Goal: Browse casually: Explore the website without a specific task or goal

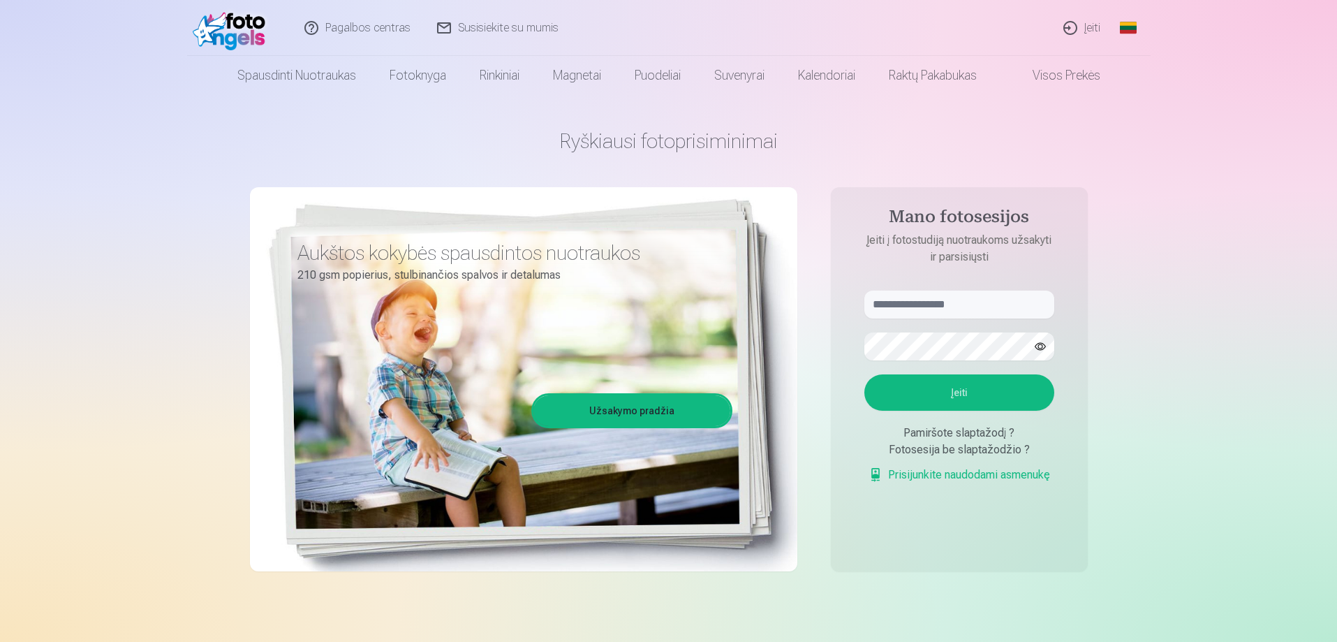
click at [1130, 30] on link "Global" at bounding box center [1128, 28] width 28 height 56
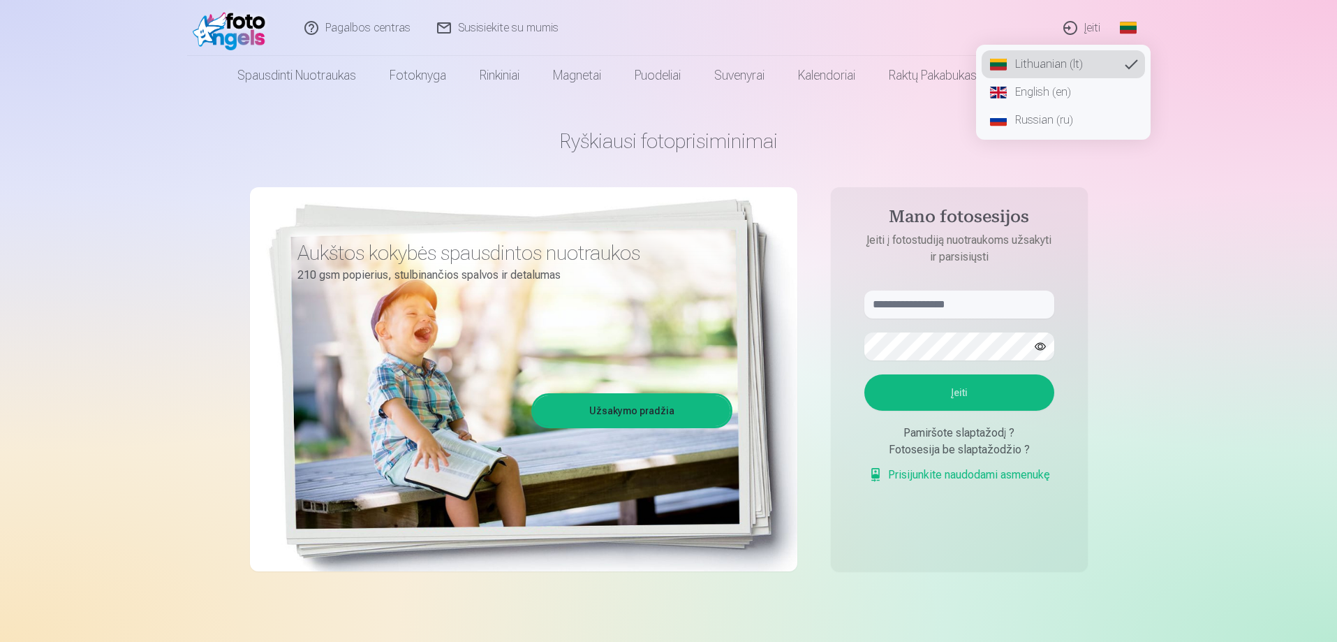
click at [1035, 121] on link "Russian (ru)" at bounding box center [1063, 120] width 163 height 28
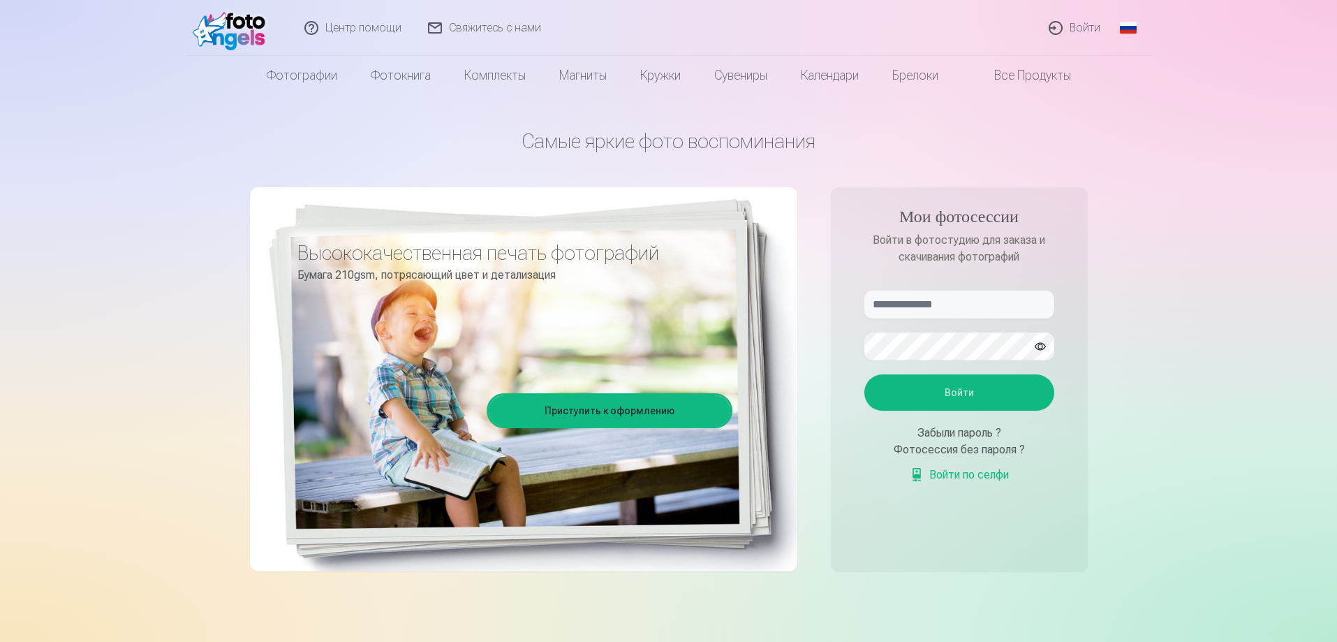
click at [1125, 27] on link "Global" at bounding box center [1128, 28] width 28 height 56
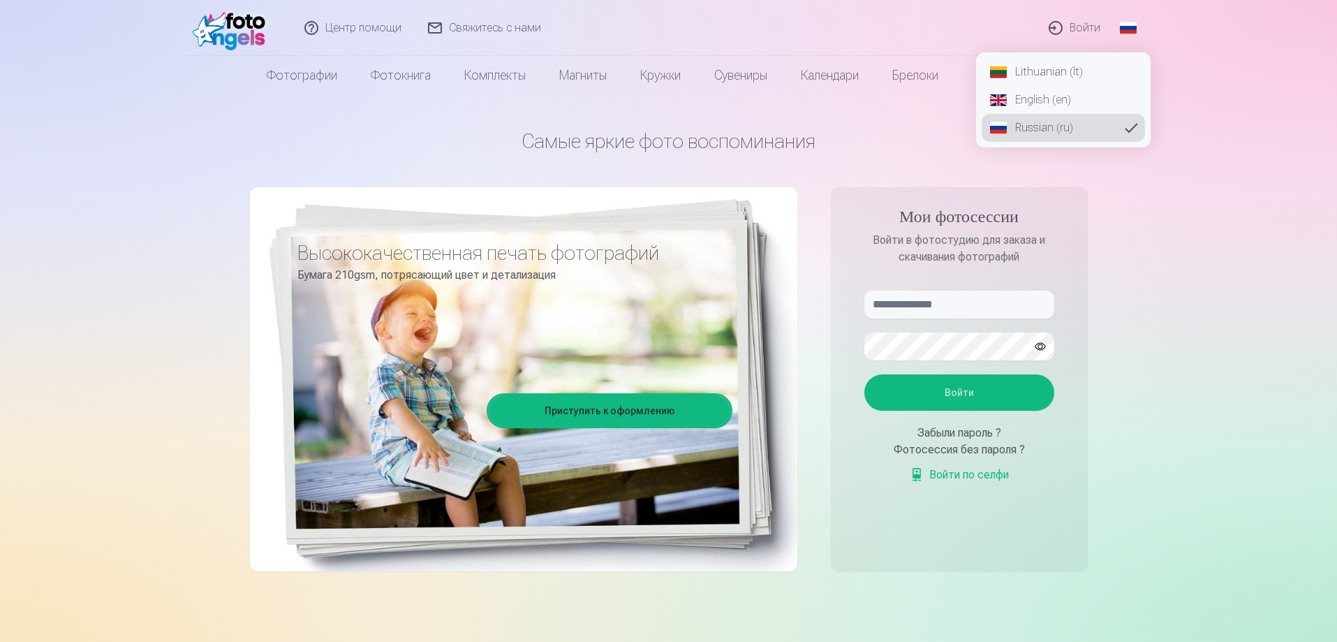
click at [1047, 73] on link "Lithuanian (lt)" at bounding box center [1063, 72] width 163 height 28
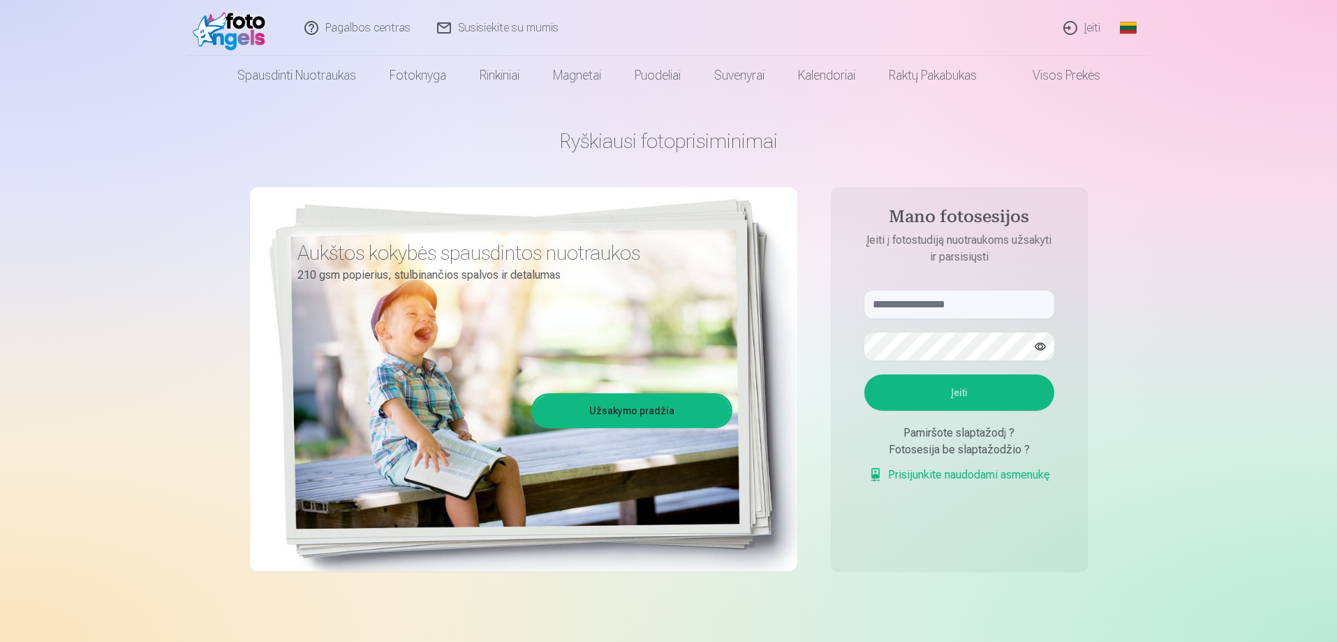
click at [485, 26] on link "Susisiekite su mumis" at bounding box center [498, 28] width 148 height 56
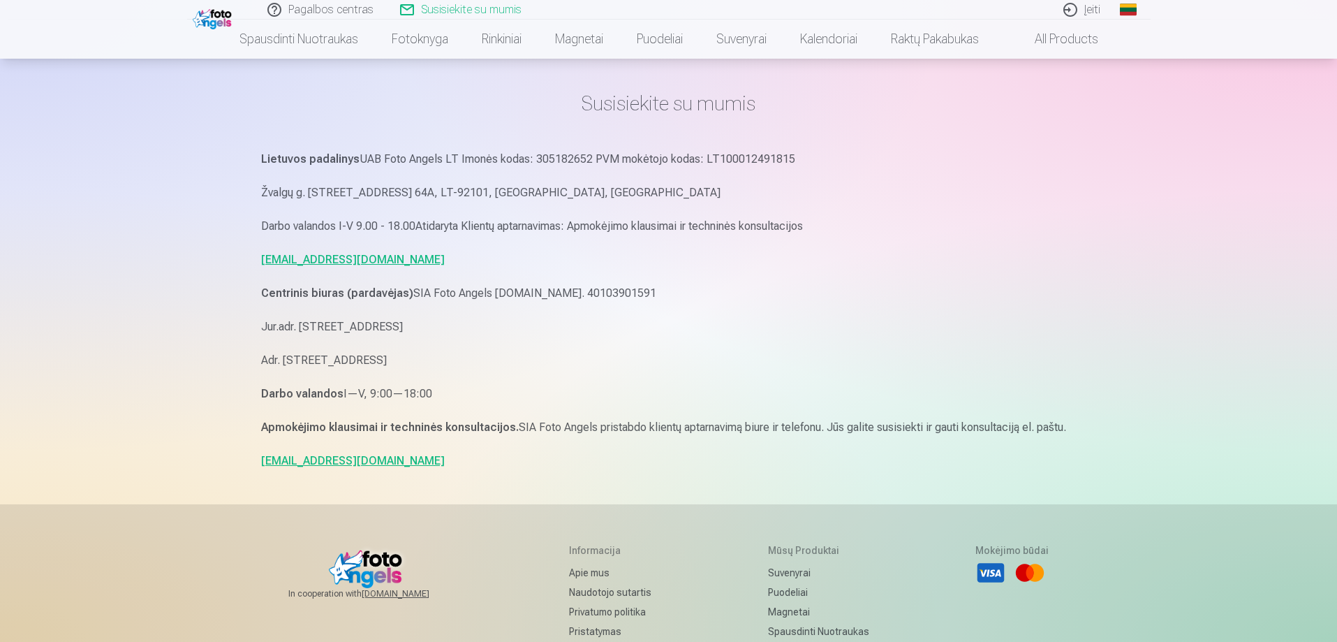
scroll to position [70, 0]
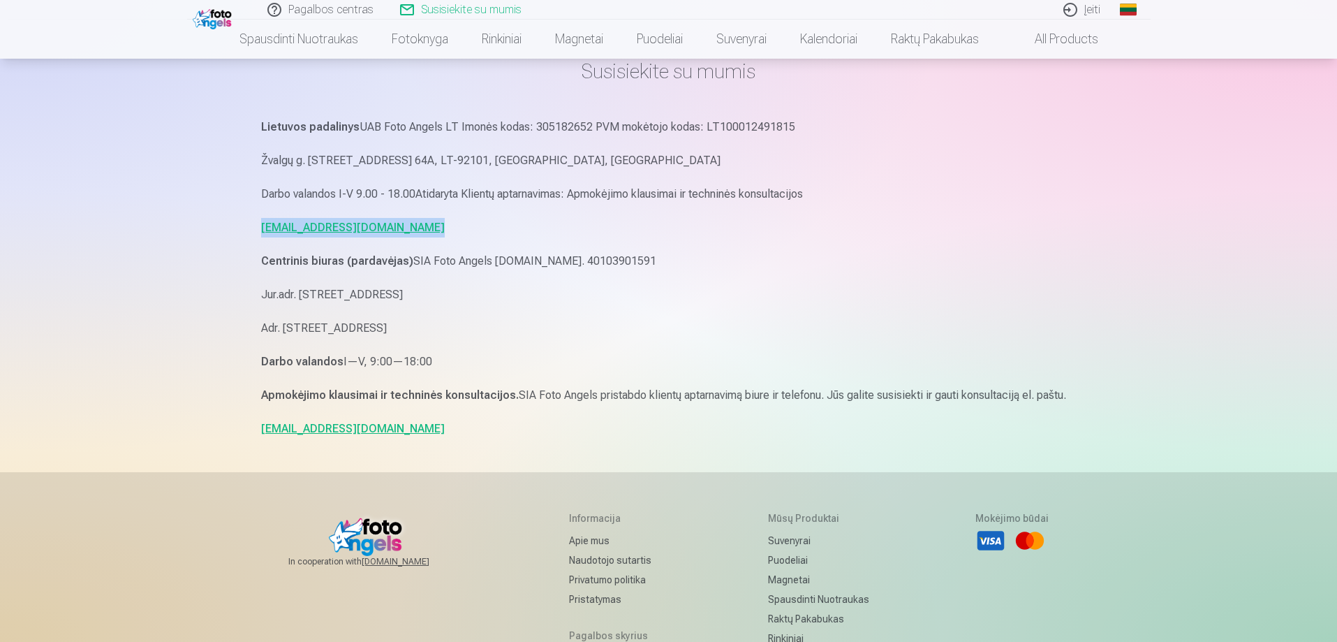
drag, startPoint x: 442, startPoint y: 228, endPoint x: 256, endPoint y: 219, distance: 186.6
click at [256, 219] on div "Susisiekite su mumis Lietuvos padalinys UAB Foto Angels LT Imonės kodas: 305182…" at bounding box center [669, 393] width 838 height 926
copy link "[EMAIL_ADDRESS][DOMAIN_NAME]"
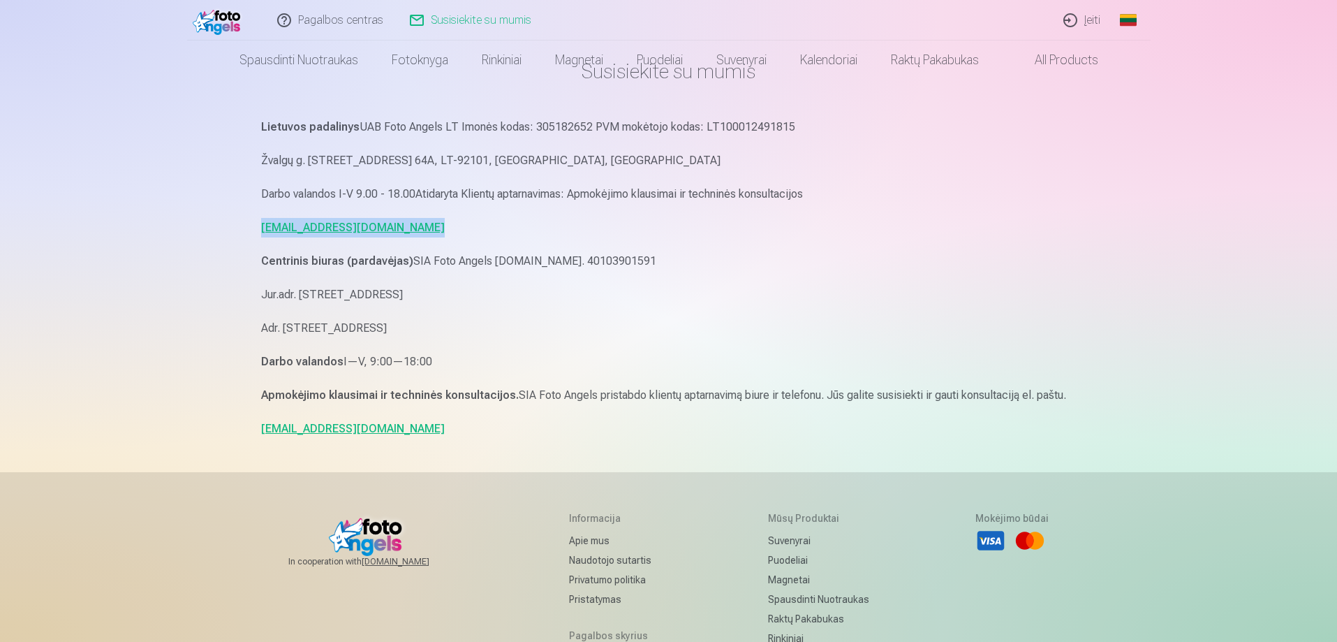
scroll to position [0, 0]
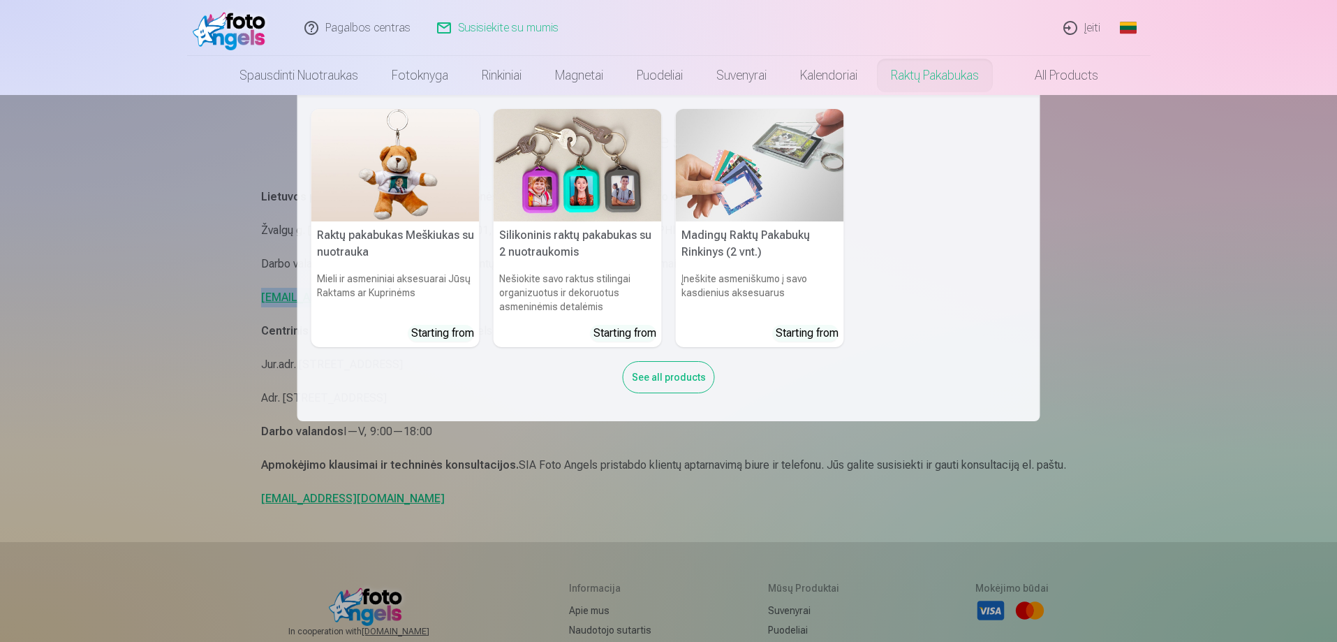
click at [924, 75] on link "Raktų pakabukas" at bounding box center [934, 75] width 121 height 39
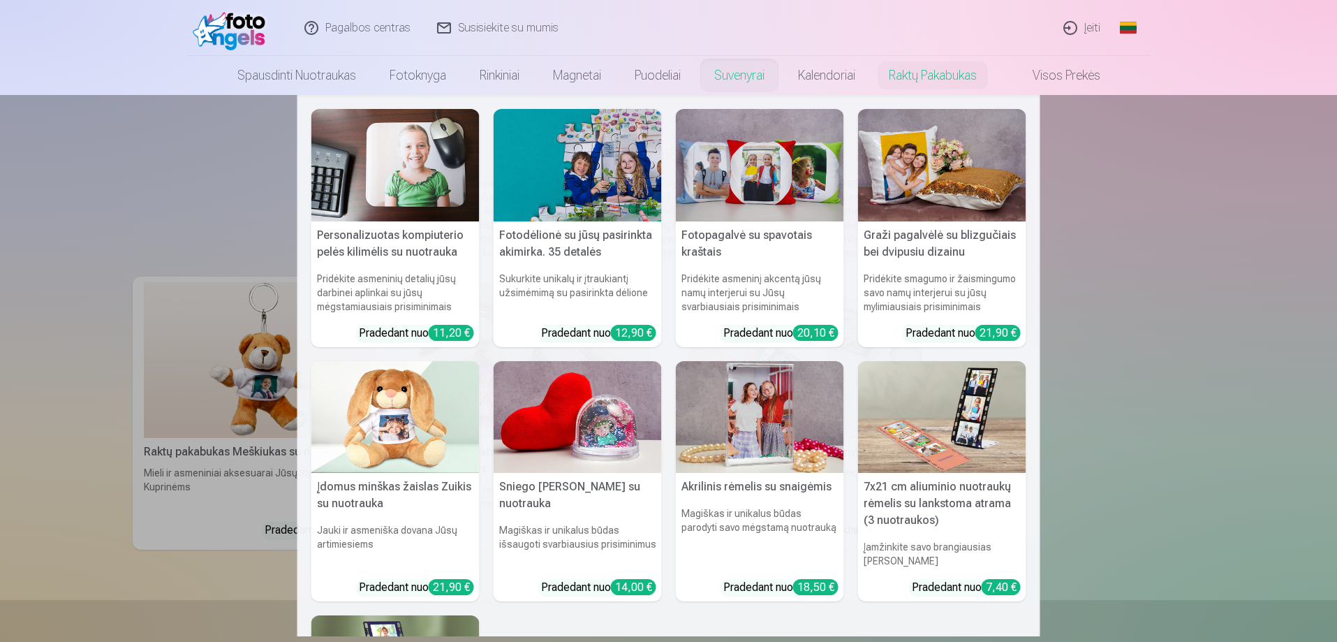
click at [735, 80] on link "Suvenyrai" at bounding box center [739, 75] width 84 height 39
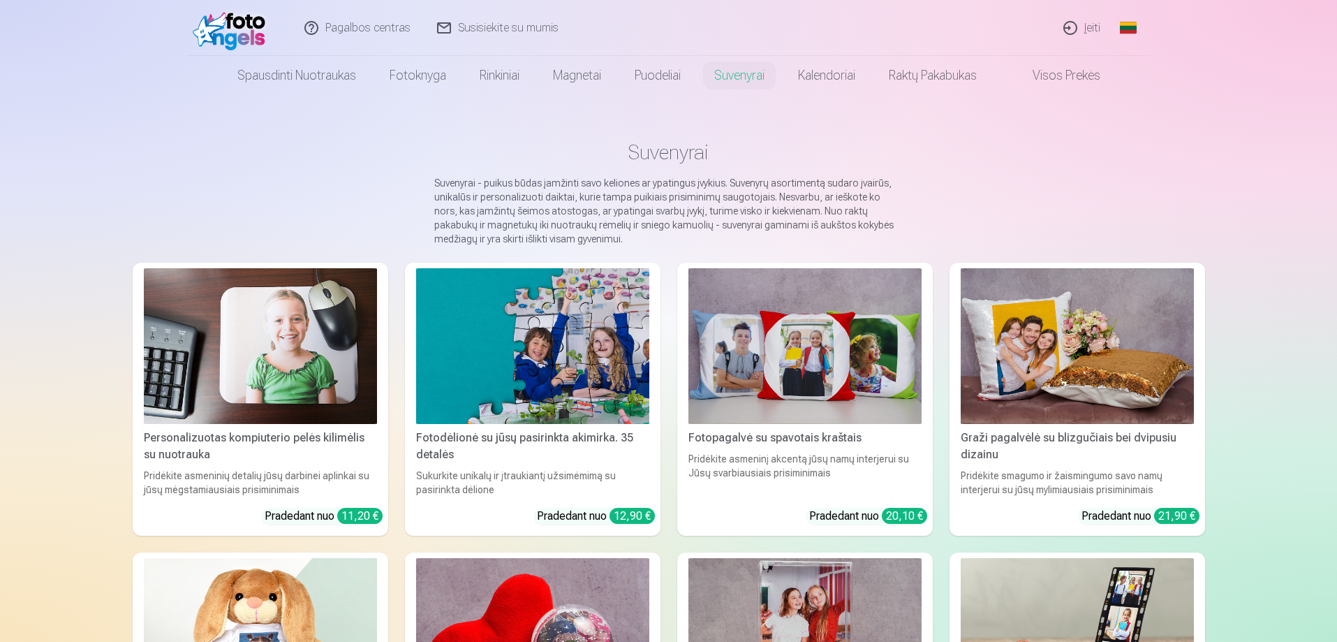
click at [1111, 329] on img at bounding box center [1077, 346] width 233 height 156
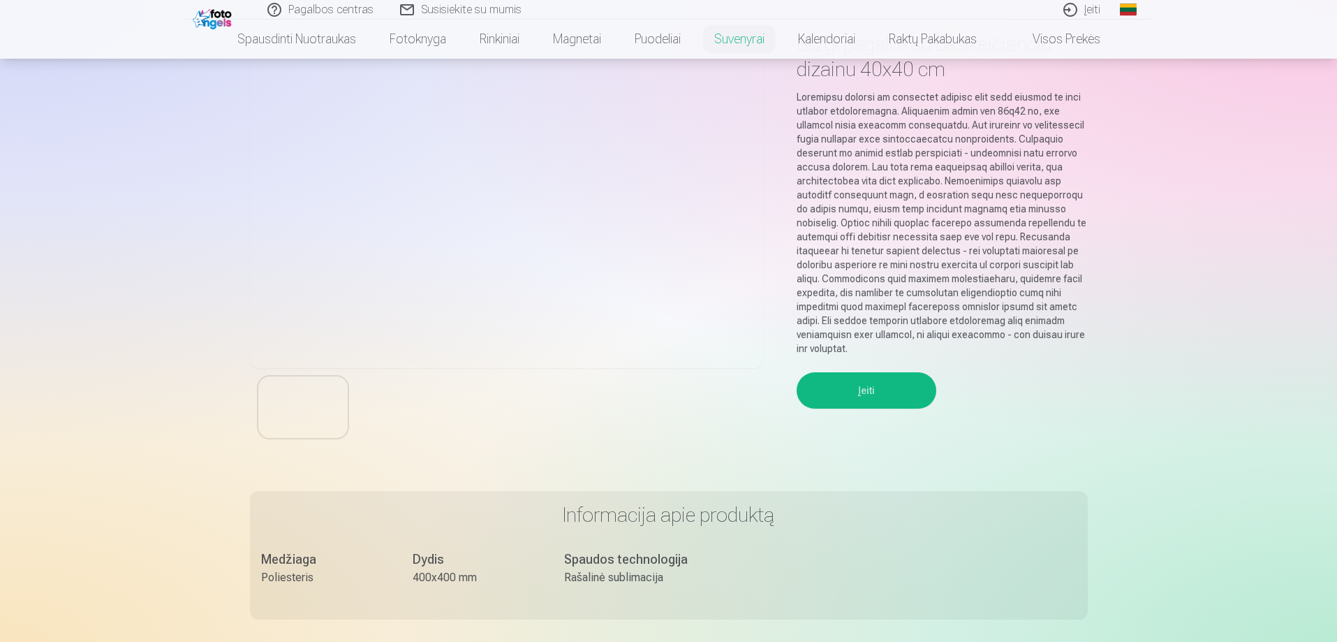
scroll to position [140, 0]
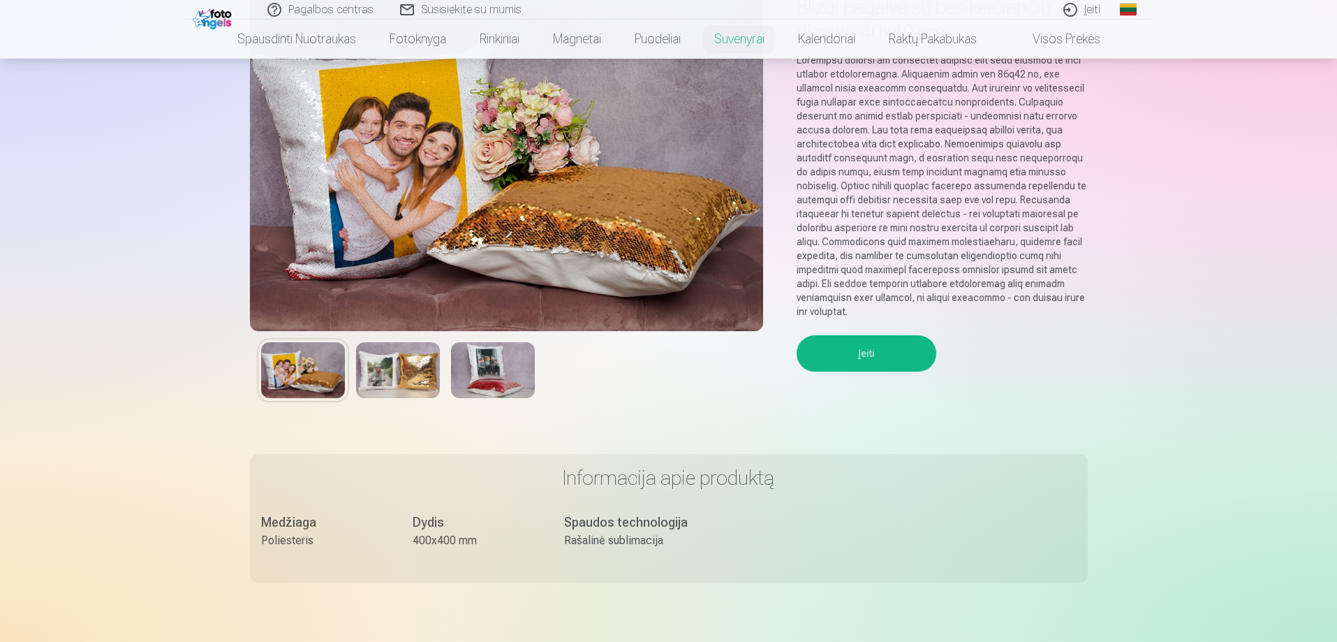
click at [416, 367] on img at bounding box center [398, 370] width 84 height 56
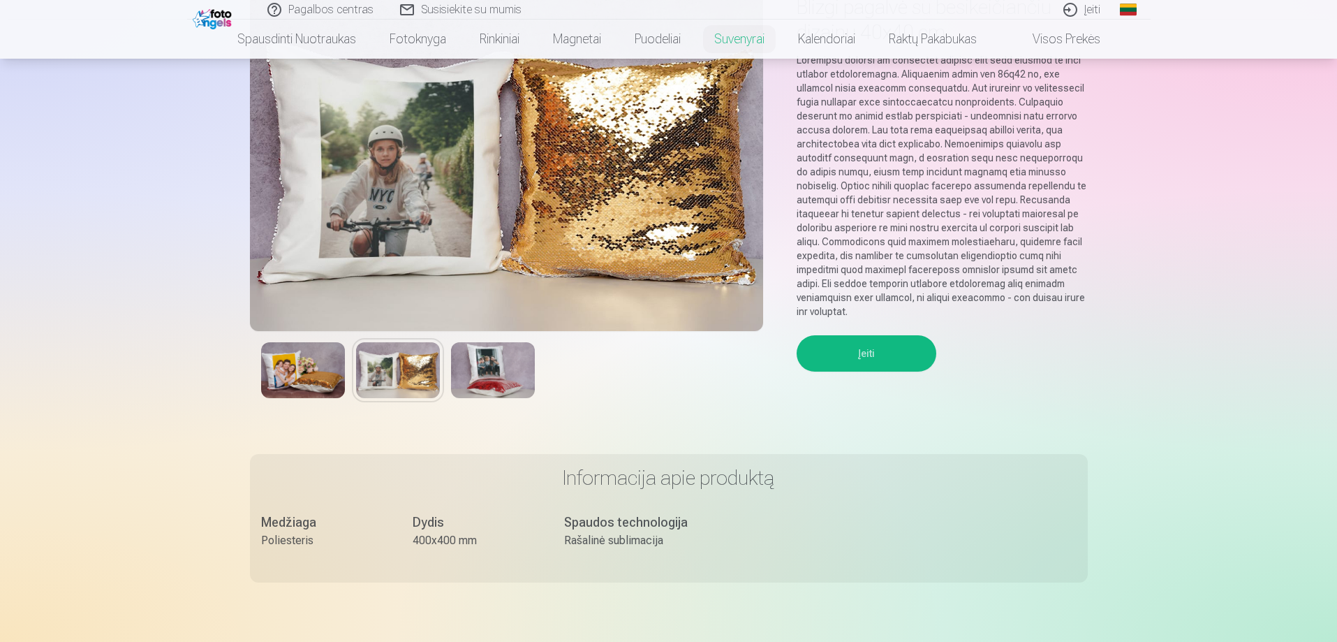
click at [485, 364] on img at bounding box center [493, 370] width 84 height 56
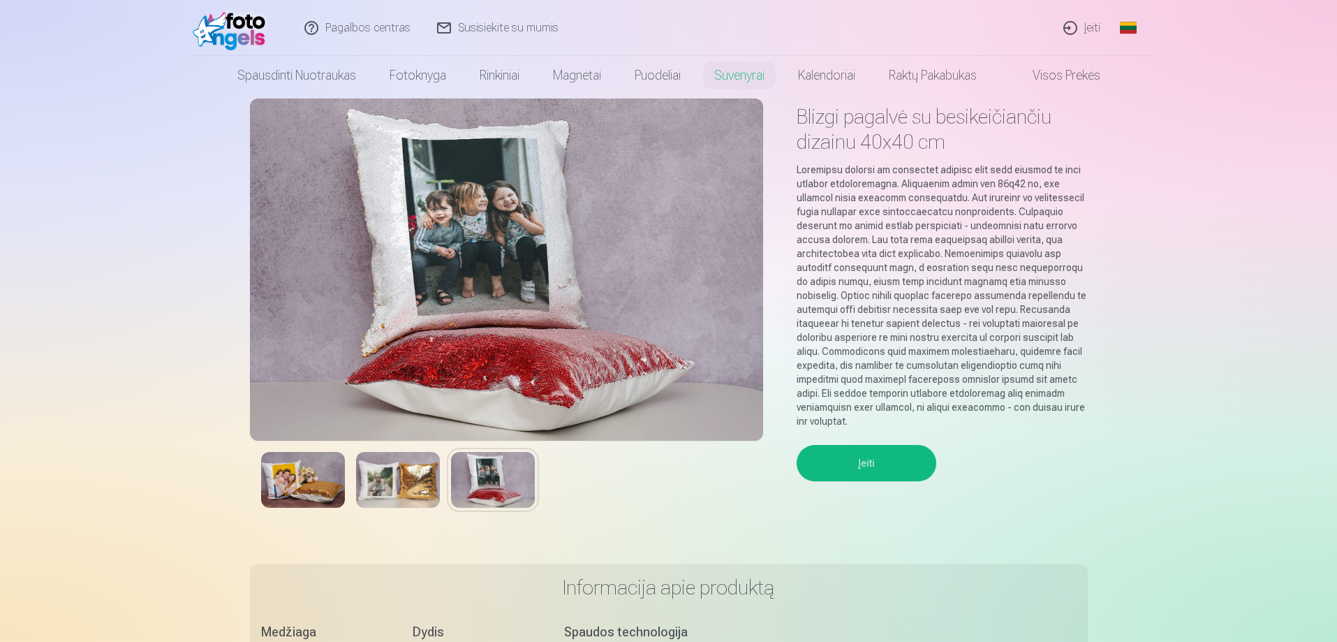
scroll to position [0, 0]
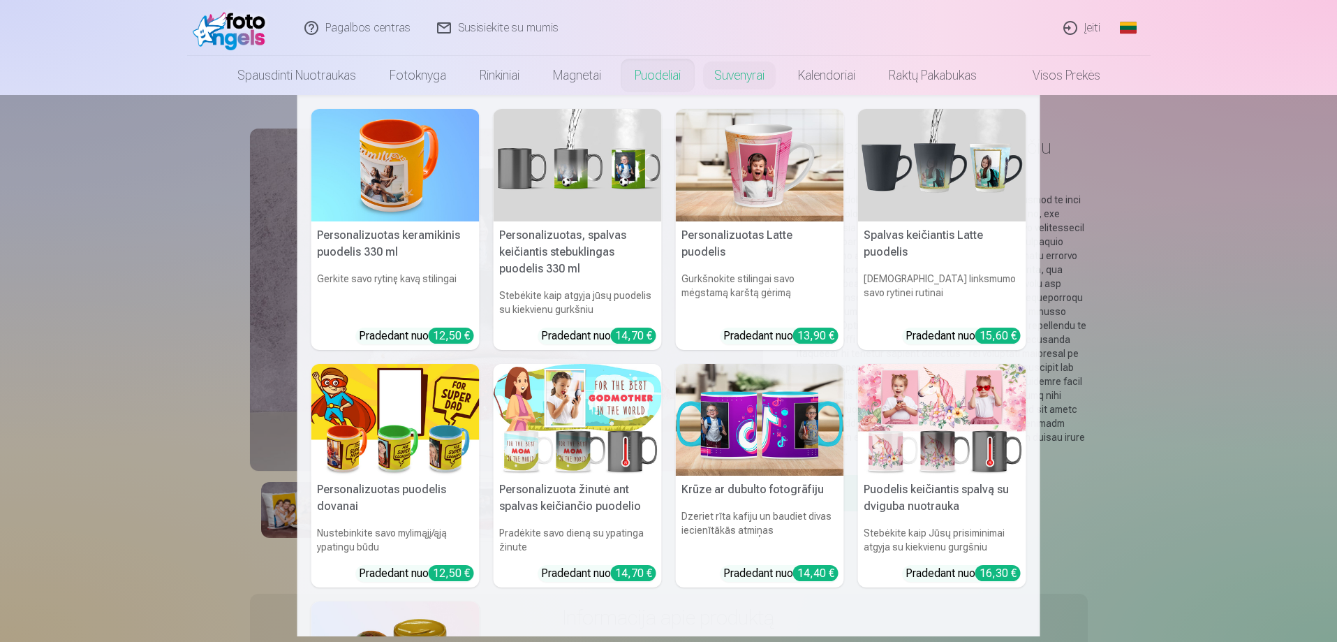
click at [654, 82] on link "Puodeliai" at bounding box center [658, 75] width 80 height 39
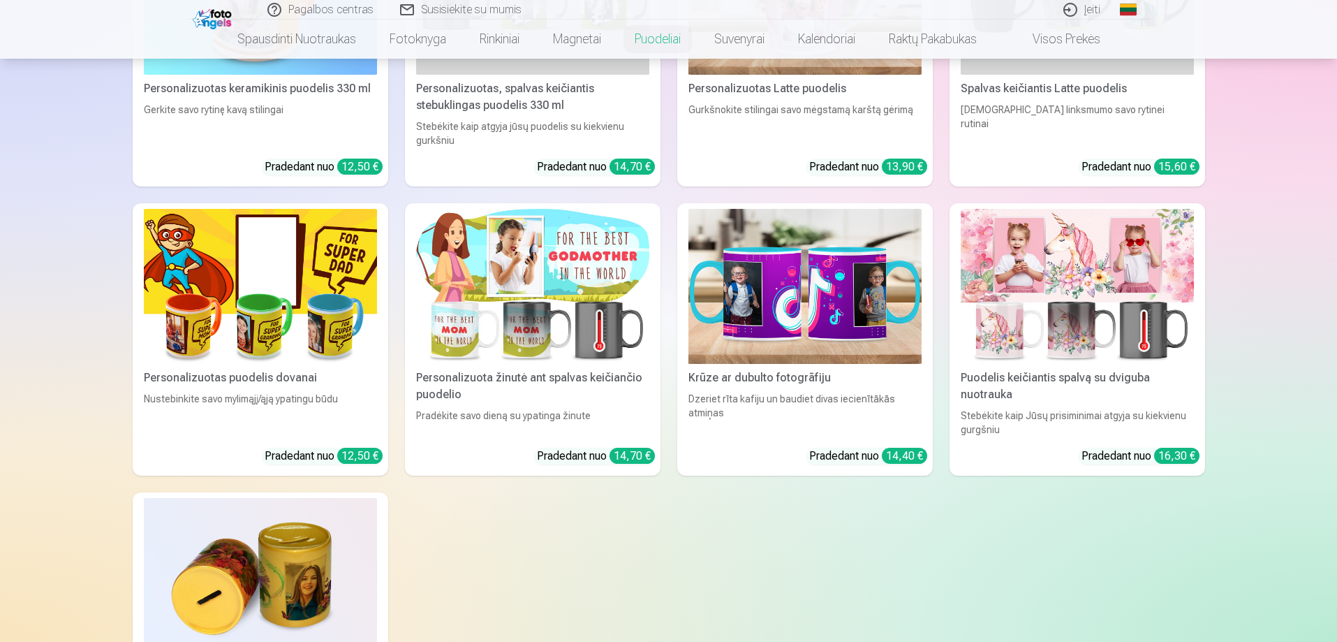
scroll to position [140, 0]
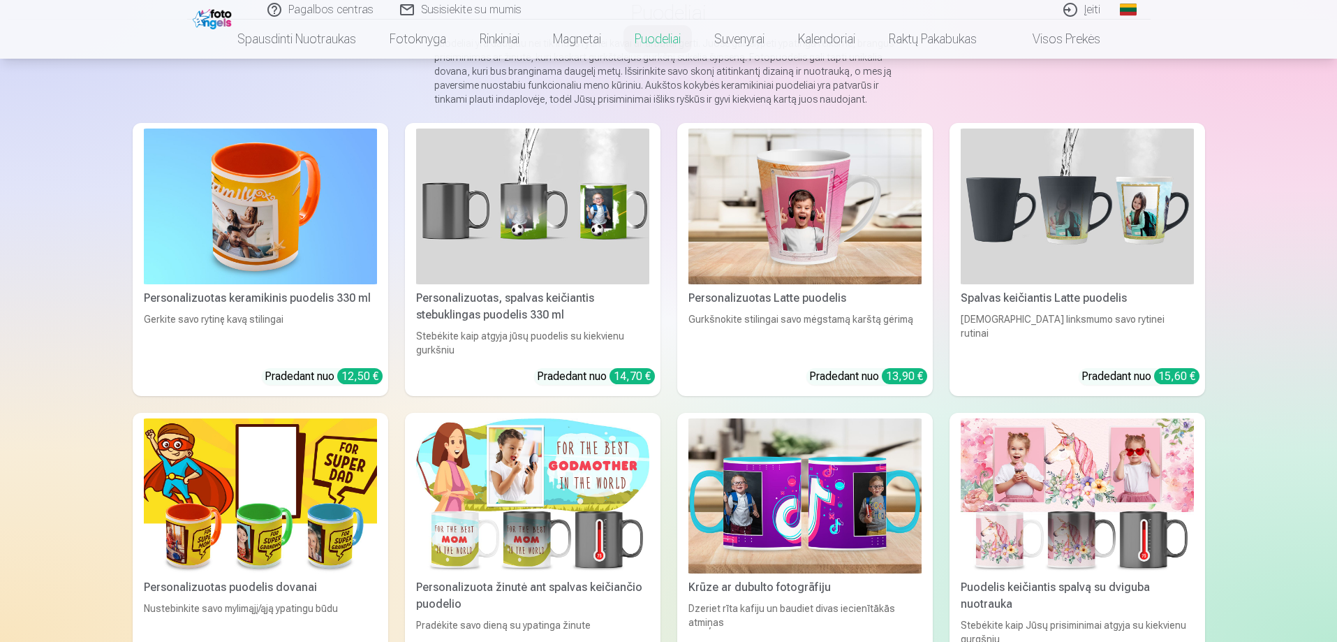
click at [1126, 7] on link "Global" at bounding box center [1128, 10] width 28 height 20
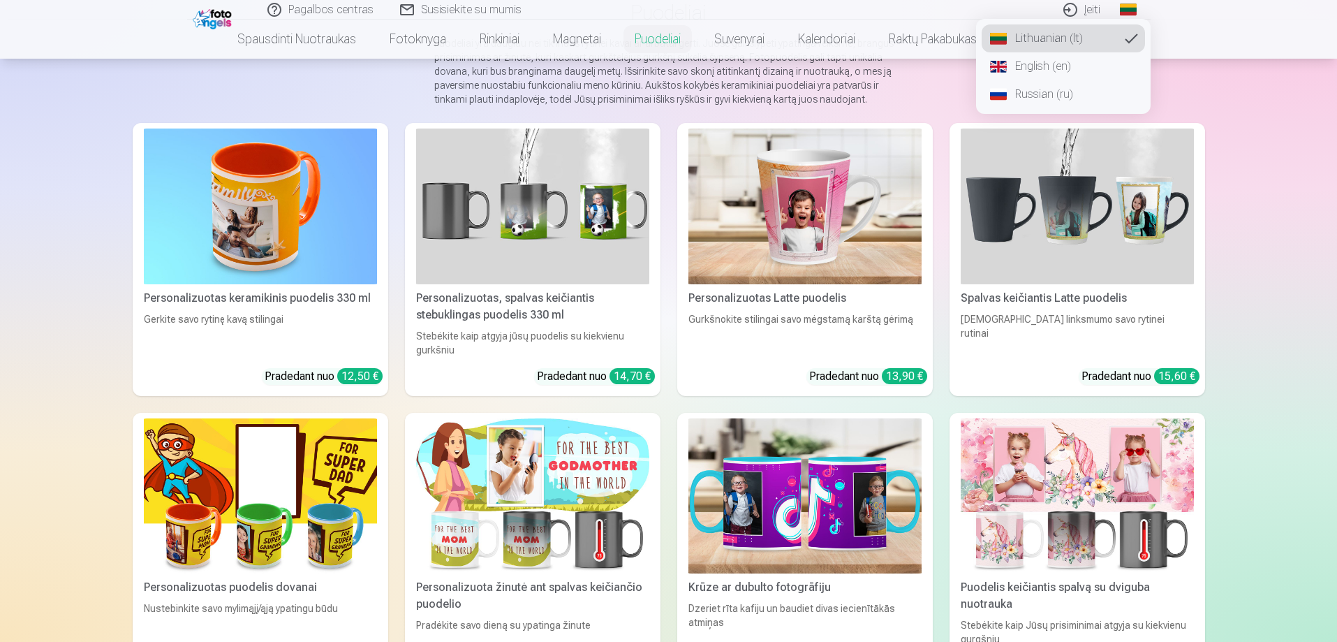
click at [1071, 96] on link "Russian (ru)" at bounding box center [1063, 94] width 163 height 28
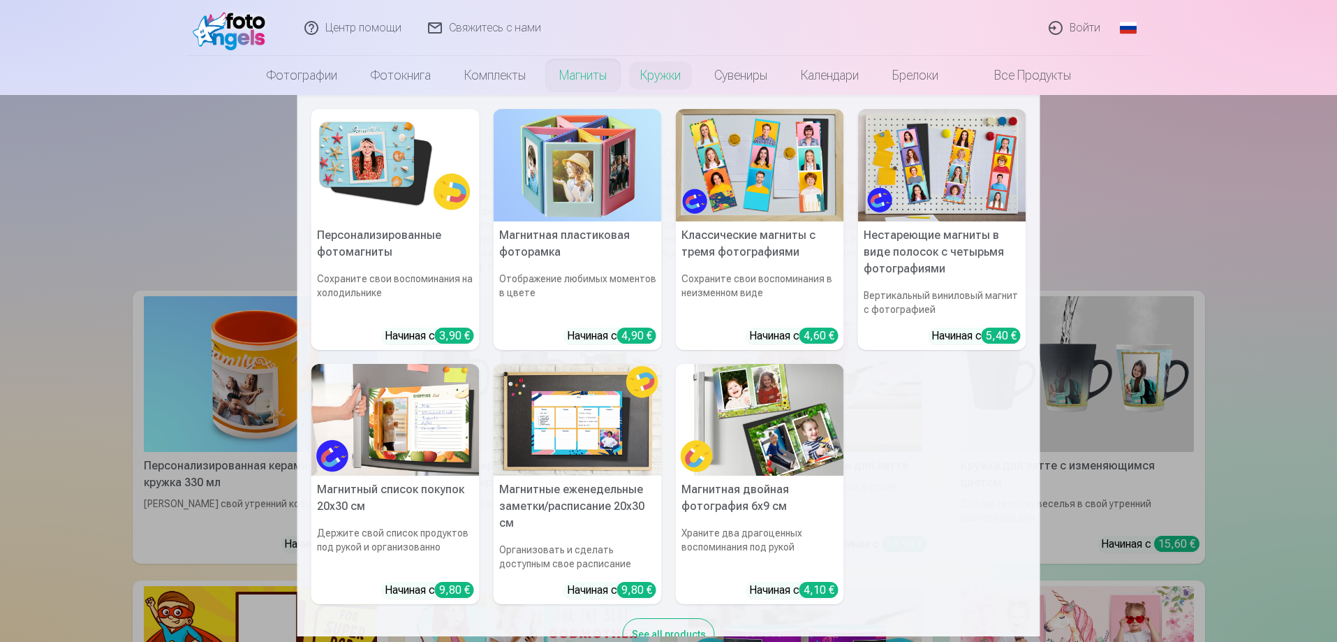
click at [582, 81] on link "Магниты" at bounding box center [582, 75] width 81 height 39
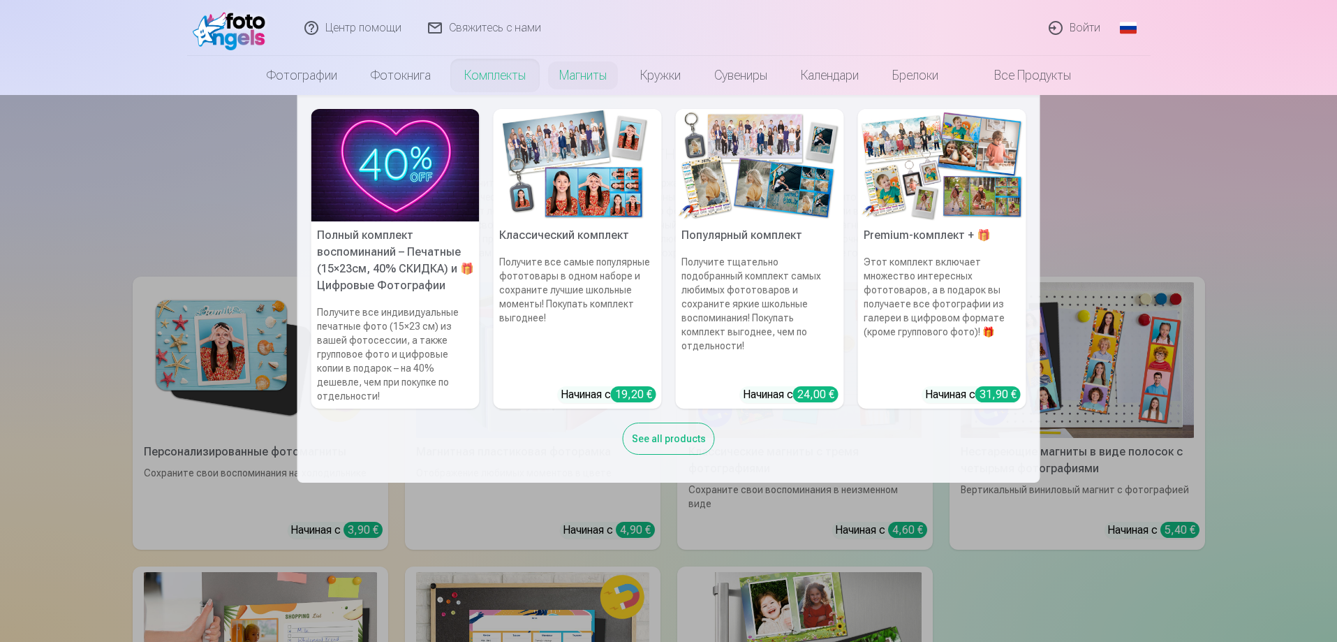
click at [508, 77] on link "Комплекты" at bounding box center [495, 75] width 95 height 39
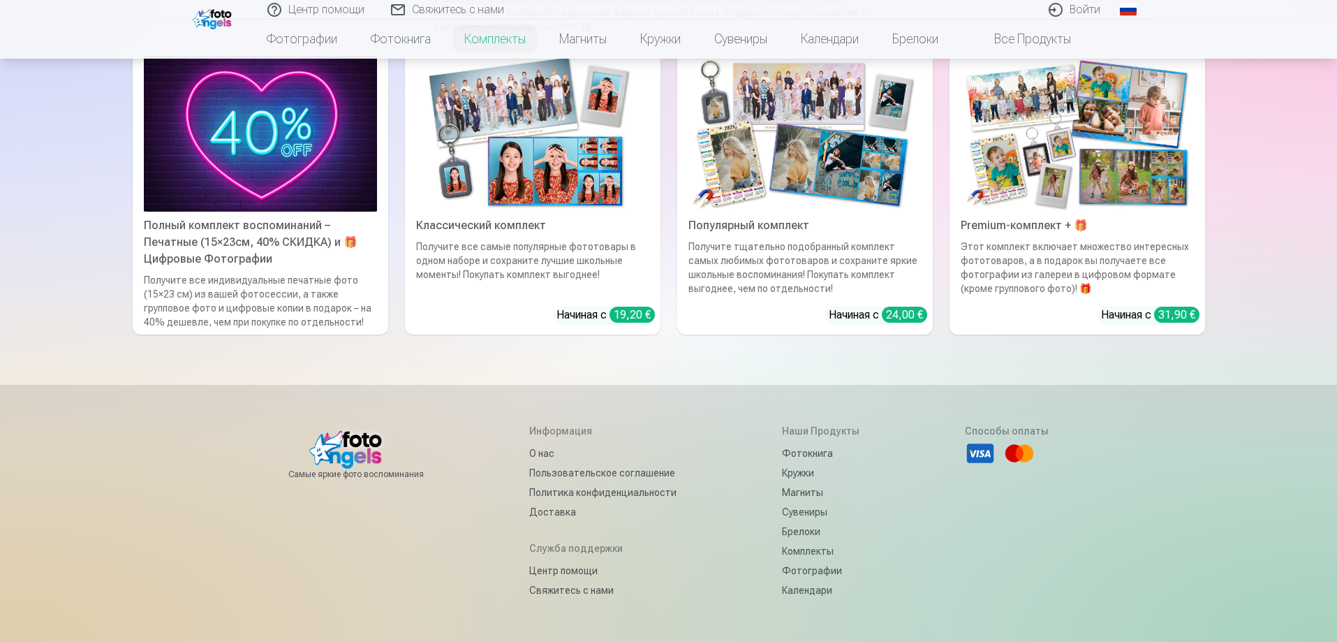
scroll to position [70, 0]
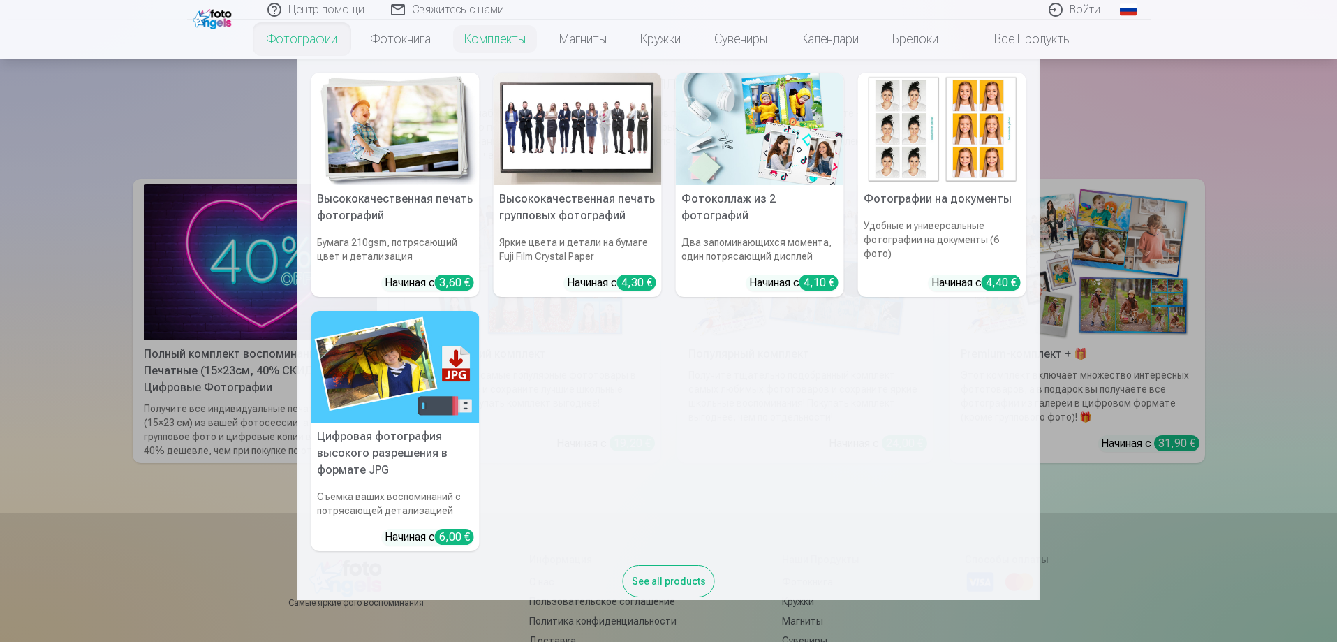
click at [307, 46] on link "Фотографии" at bounding box center [302, 39] width 104 height 39
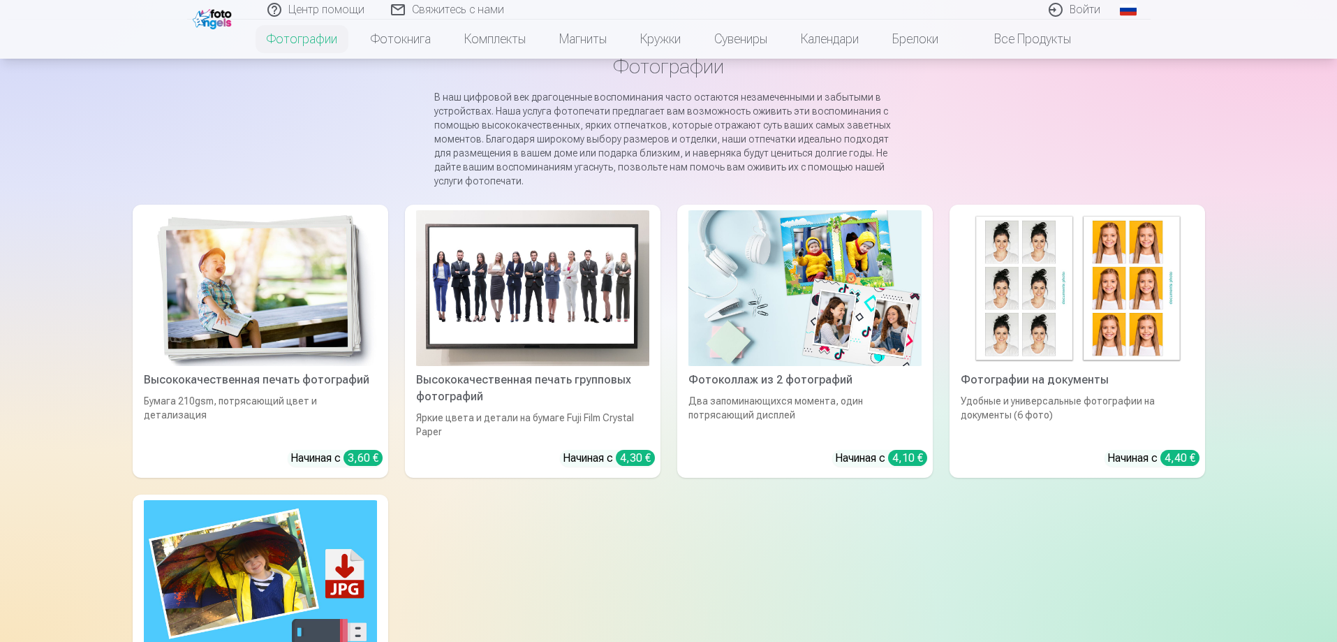
scroll to position [70, 0]
